Goal: Task Accomplishment & Management: Use online tool/utility

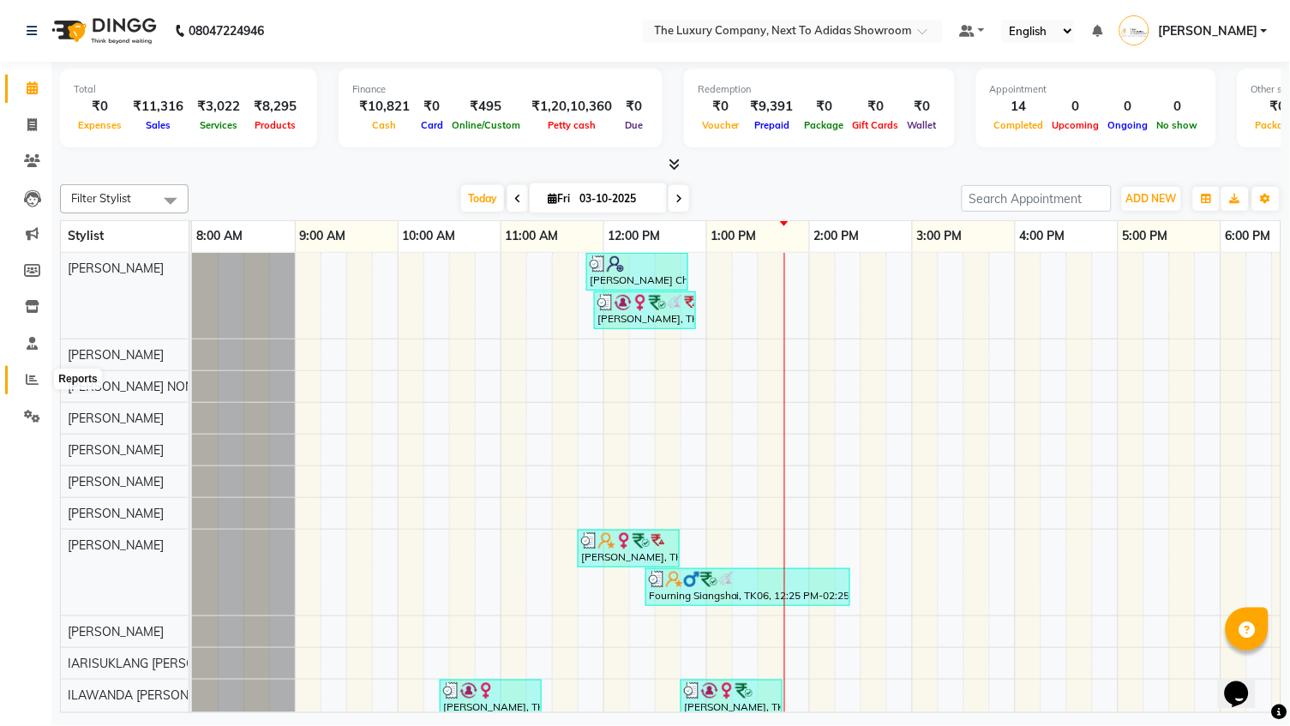
click at [27, 375] on icon at bounding box center [32, 379] width 13 height 13
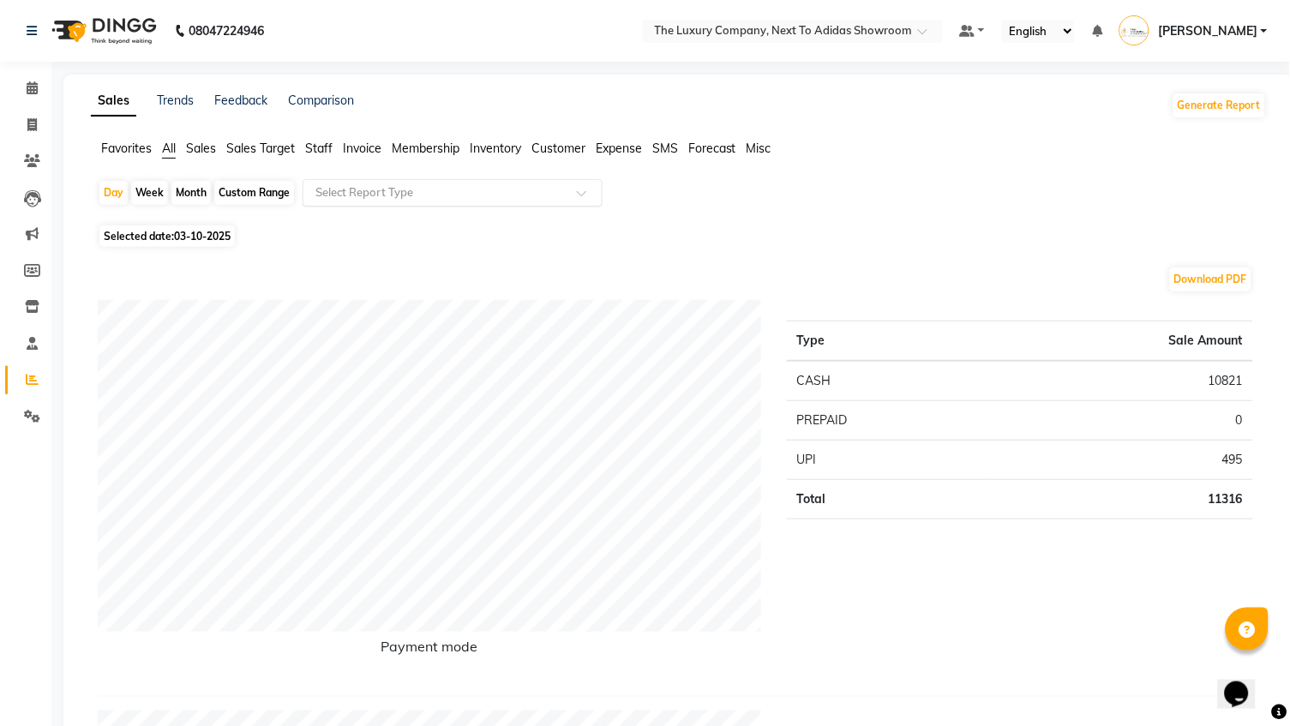
click at [454, 201] on div "Select Report Type" at bounding box center [453, 192] width 300 height 27
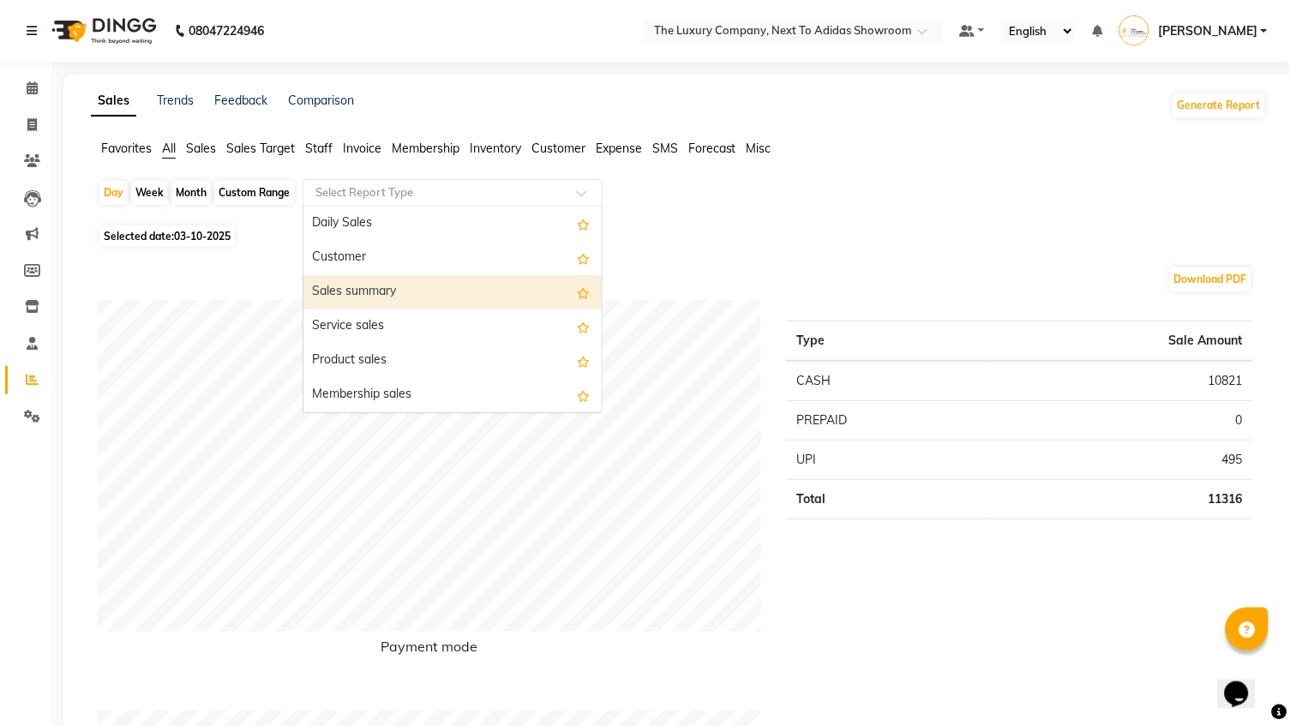
click at [414, 279] on div "Sales summary" at bounding box center [452, 292] width 298 height 34
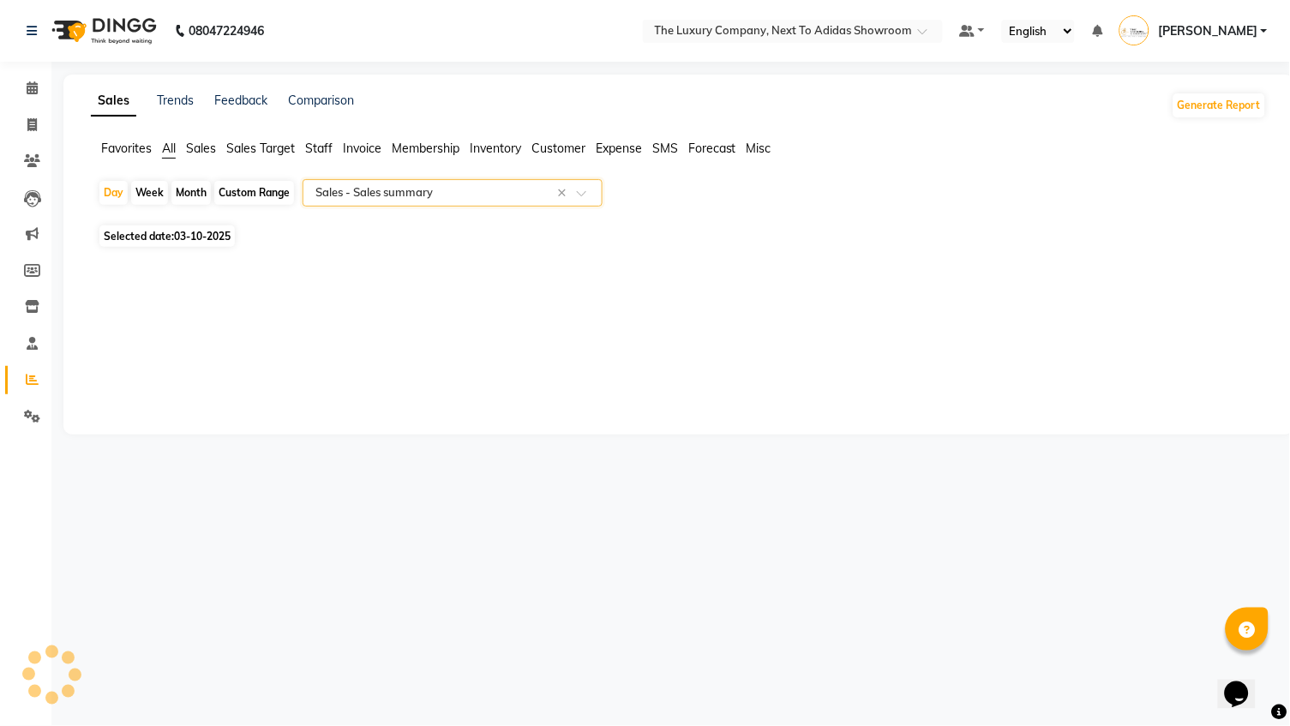
select select "full_report"
select select "csv"
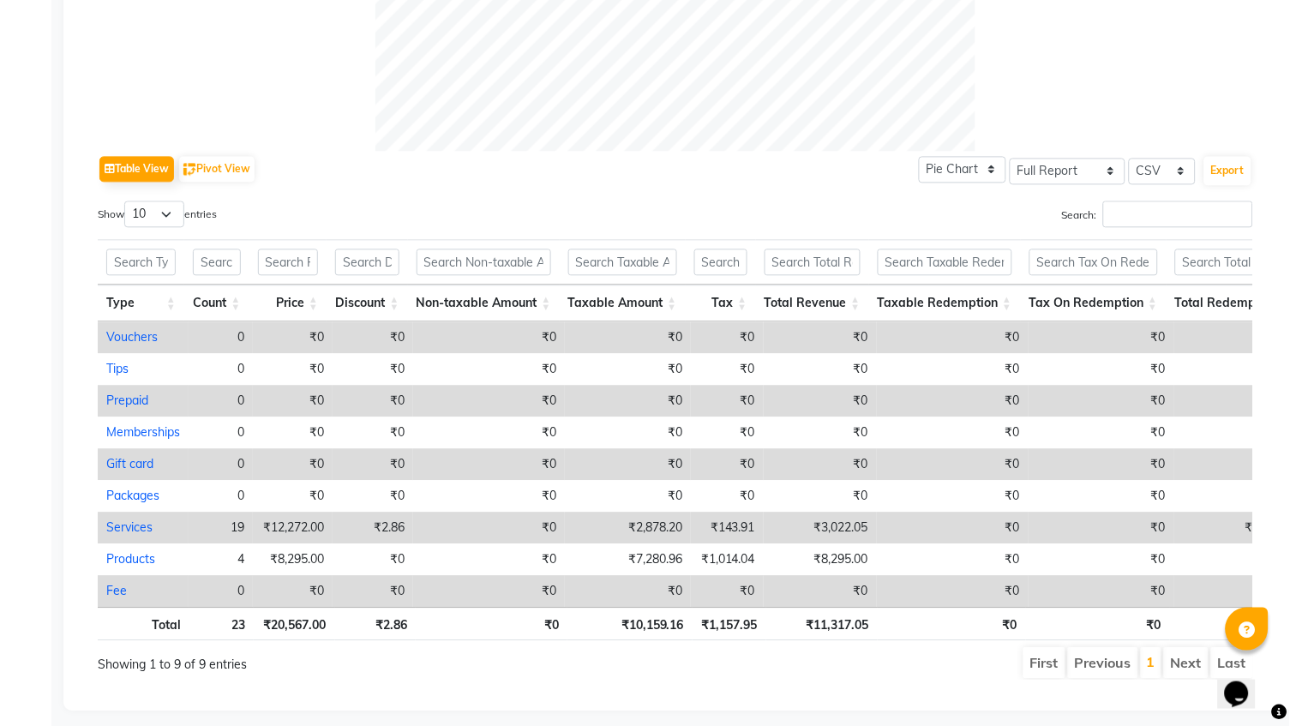
scroll to position [734, 0]
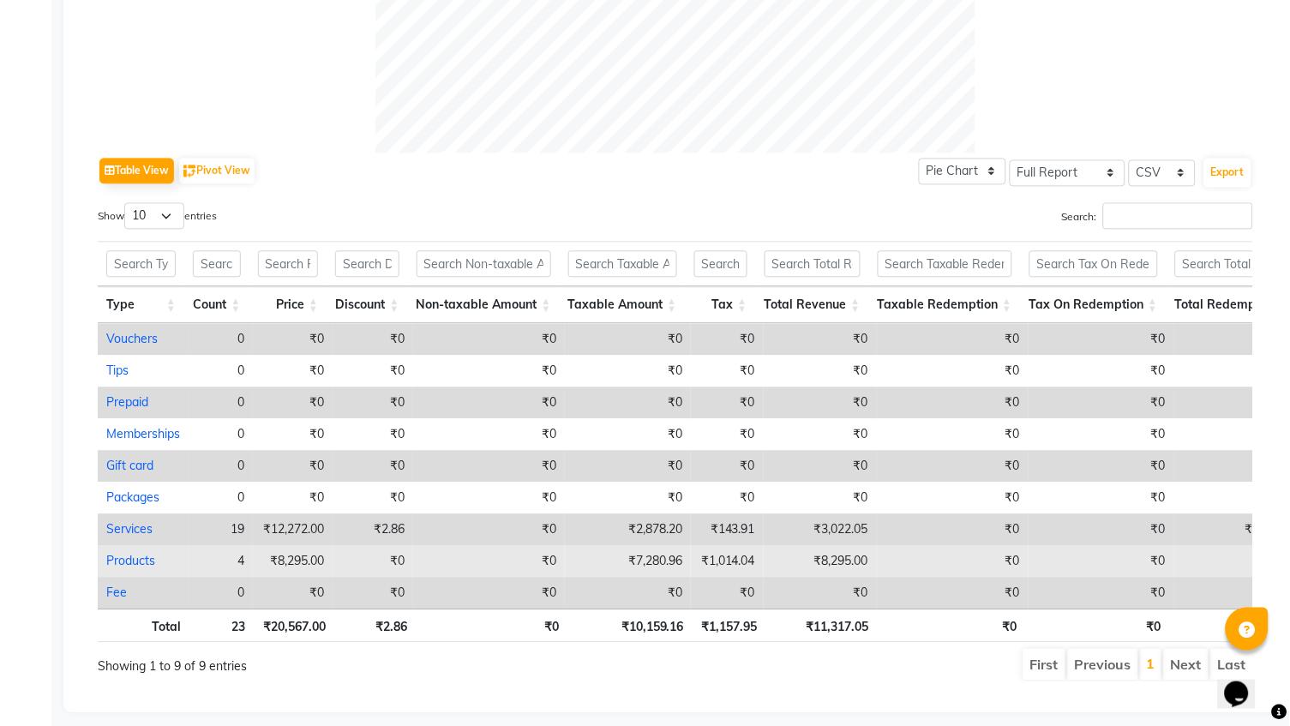
click at [136, 554] on link "Products" at bounding box center [130, 560] width 49 height 15
select select "full_report"
select select "csv"
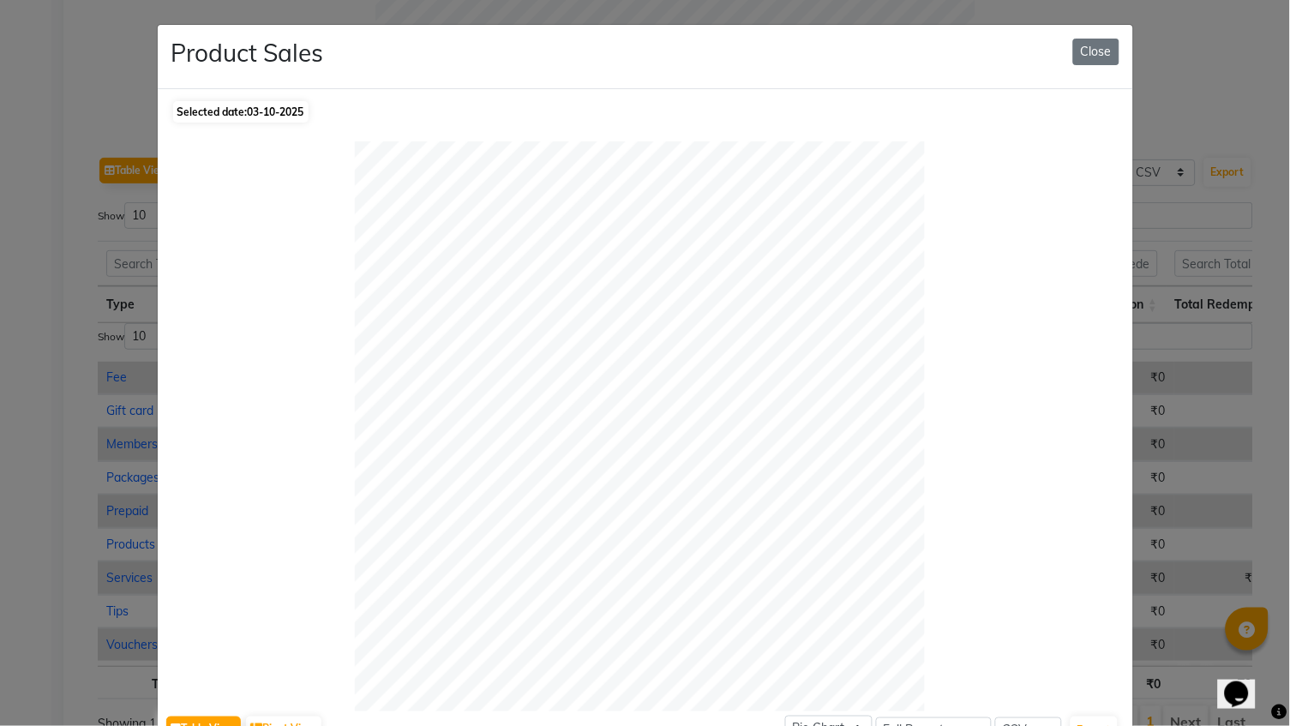
scroll to position [0, 0]
click at [1092, 54] on button "Close" at bounding box center [1096, 52] width 46 height 27
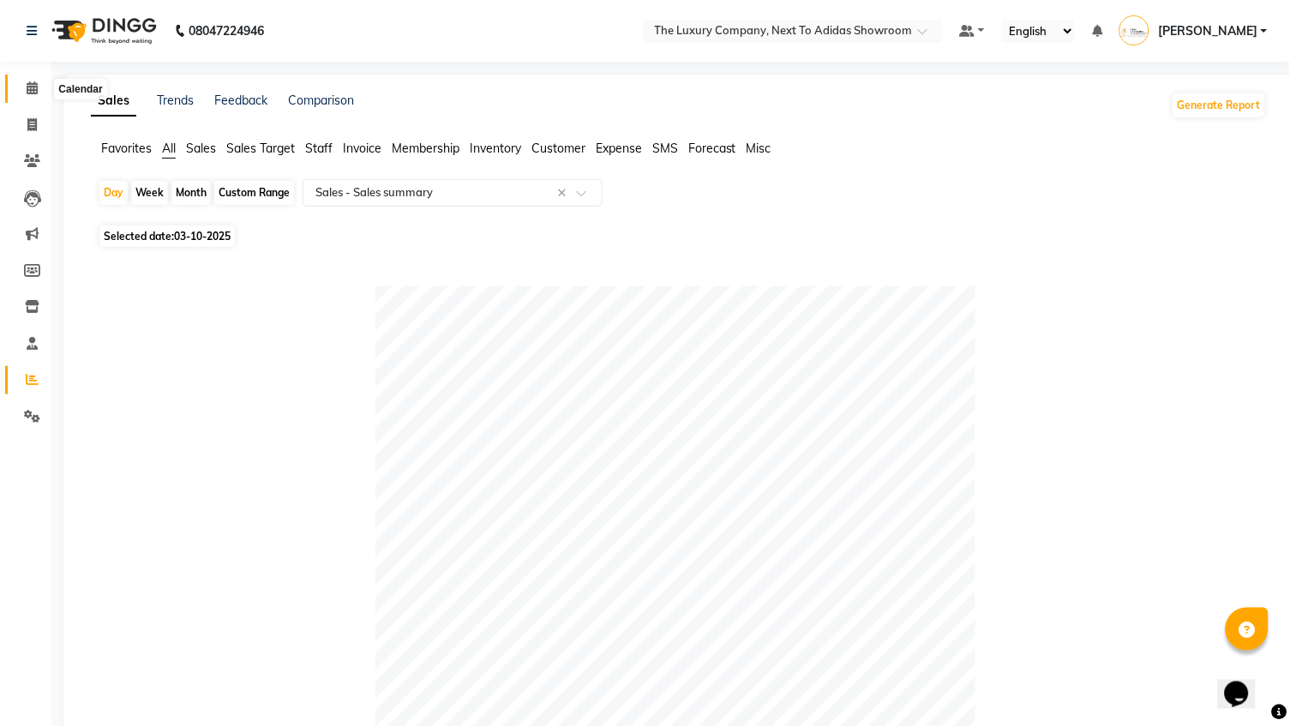
click at [27, 81] on span at bounding box center [32, 89] width 30 height 20
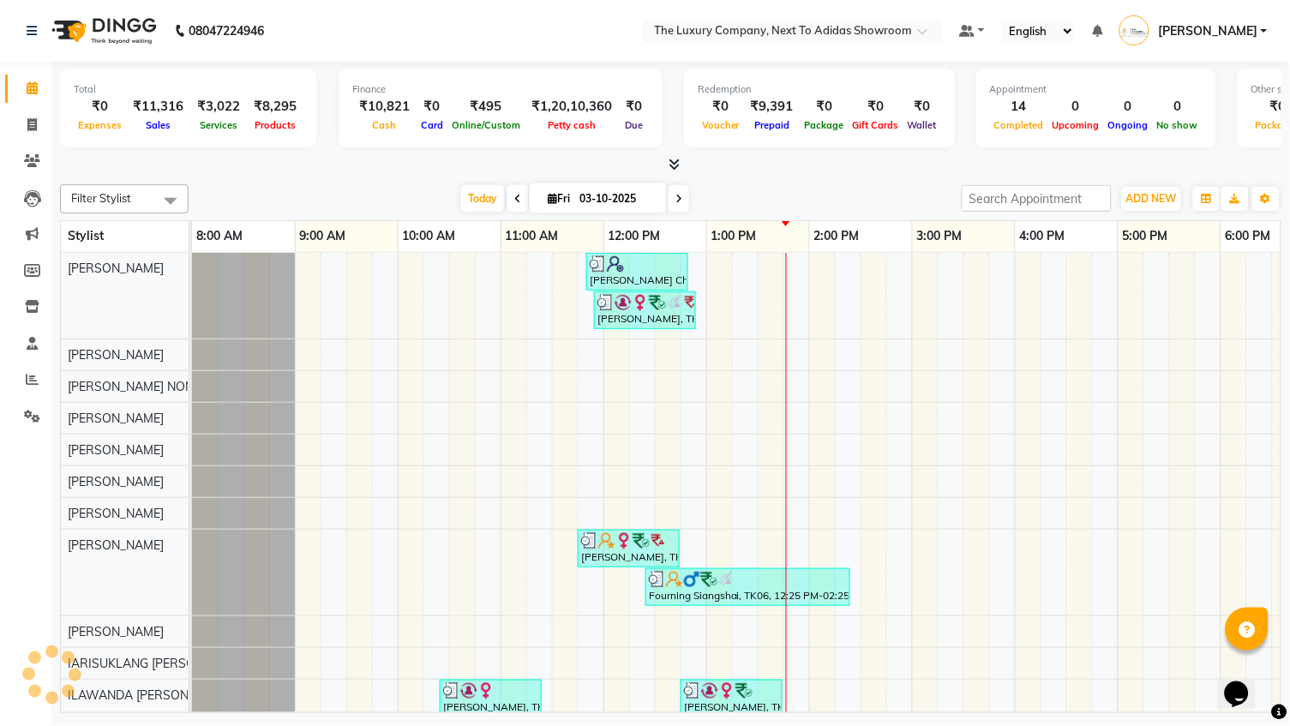
scroll to position [0, 247]
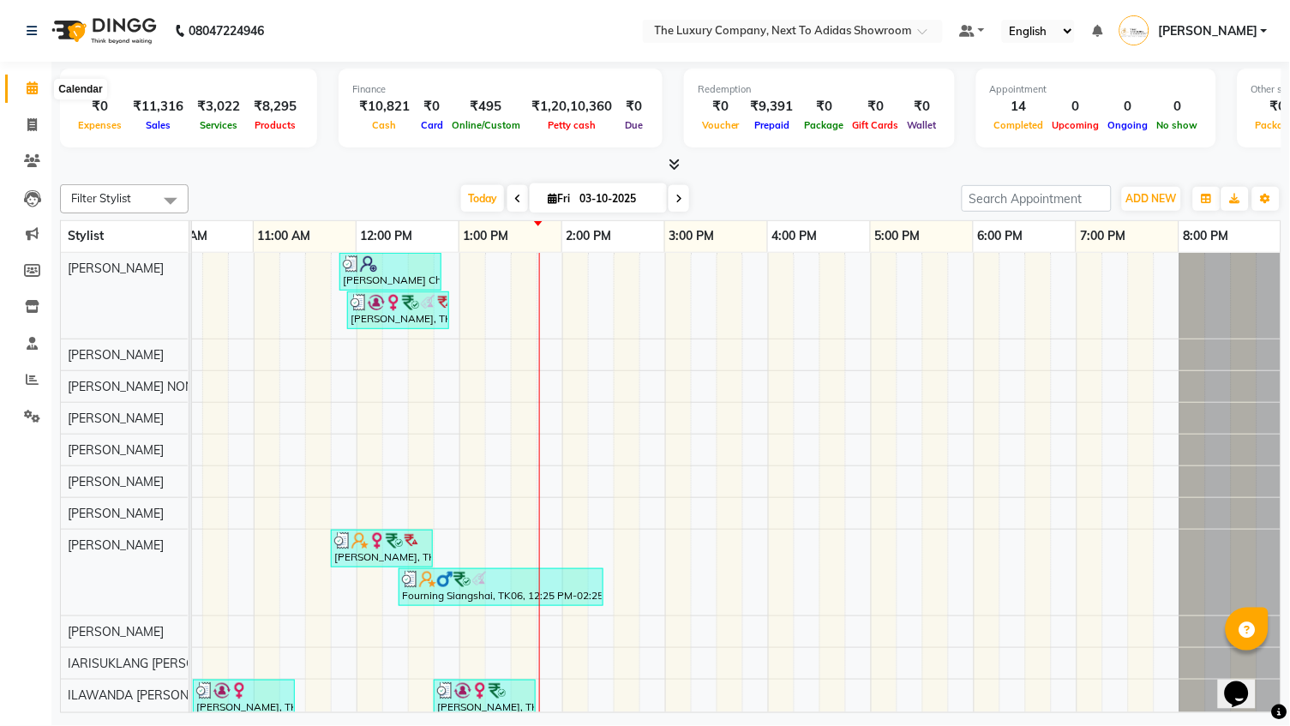
click at [33, 87] on icon at bounding box center [32, 87] width 11 height 13
